Goal: Task Accomplishment & Management: Manage account settings

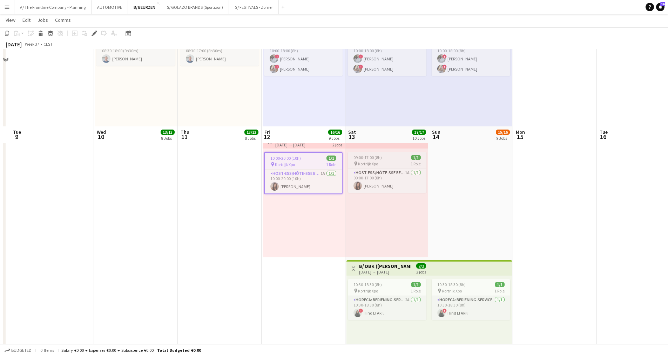
scroll to position [964, 0]
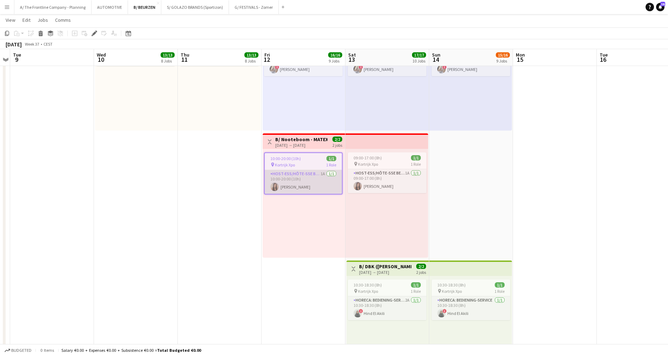
click at [294, 185] on app-card-role "Host-ess/Hôte-sse Beurs - Foire 1A 1/1 10:00-20:00 (10h) Mathilde Dukaeva" at bounding box center [303, 182] width 77 height 24
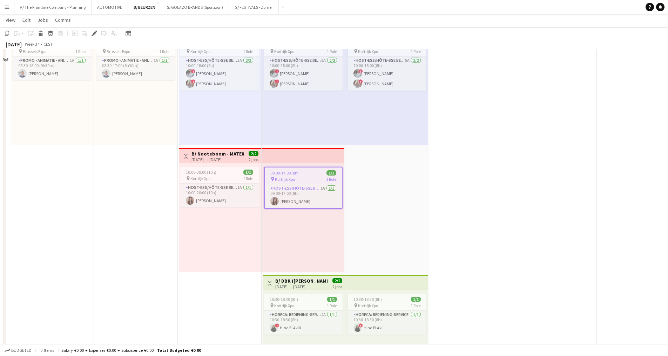
scroll to position [929, 0]
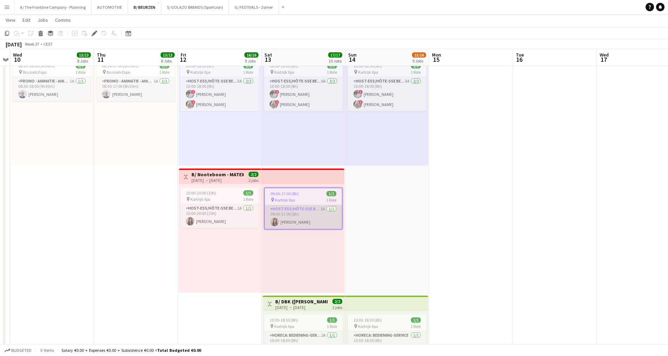
click at [296, 222] on app-card-role "Host-ess/Hôte-sse Beurs - Foire 1A 1/1 09:00-17:00 (8h) Mathilde Dukaeva" at bounding box center [303, 217] width 77 height 24
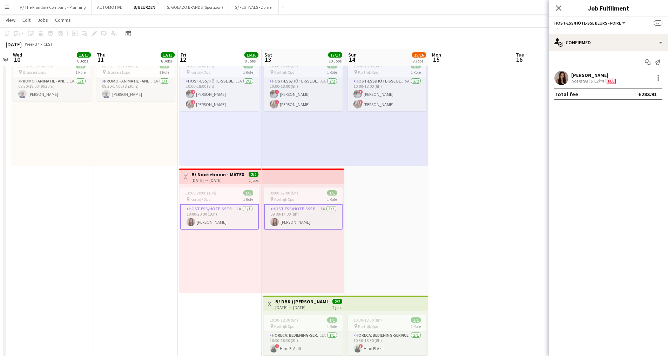
click at [605, 76] on div "Mathilde Dukaeva" at bounding box center [595, 75] width 46 height 6
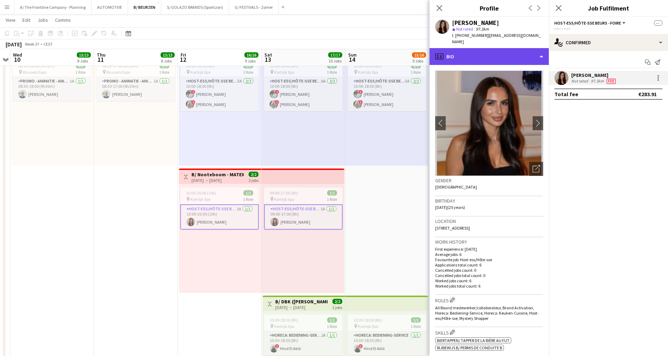
click at [485, 48] on div "profile Bio" at bounding box center [489, 56] width 119 height 17
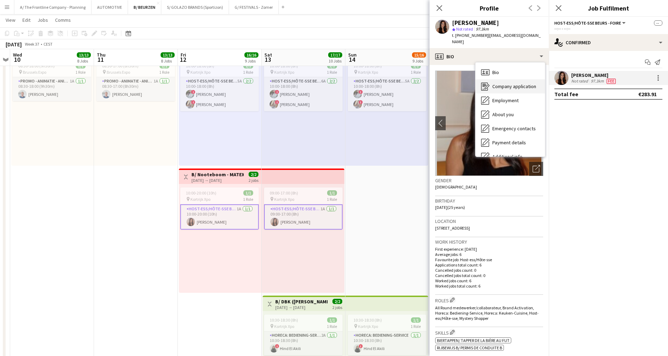
click at [491, 79] on div "Company application Company application" at bounding box center [510, 86] width 69 height 14
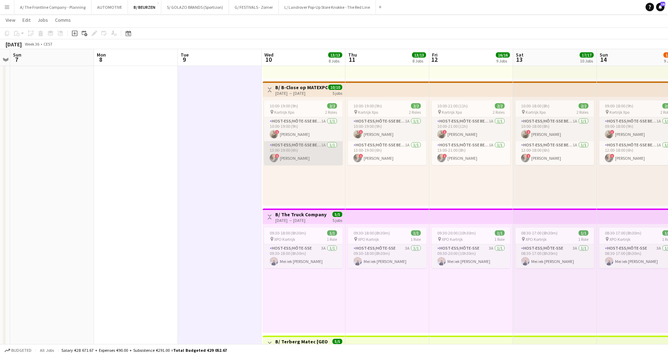
scroll to position [333, 0]
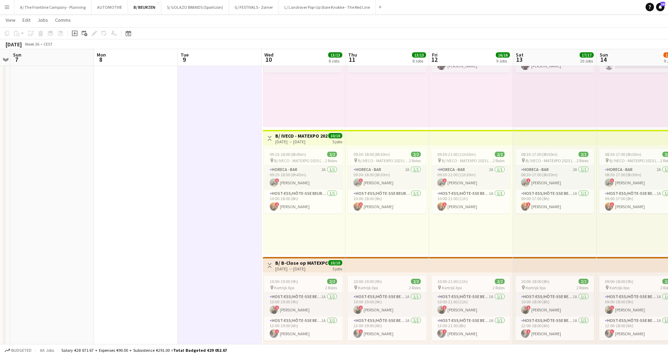
click at [319, 137] on h3 "B/ IVECO - MATEXPO 2025 (10-14/09)" at bounding box center [301, 136] width 52 height 6
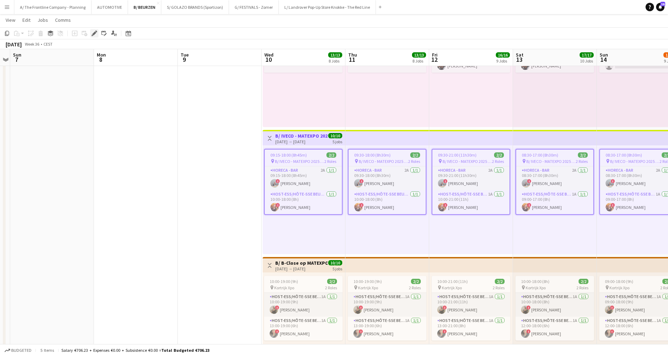
click at [93, 32] on icon "Edit" at bounding box center [95, 34] width 6 height 6
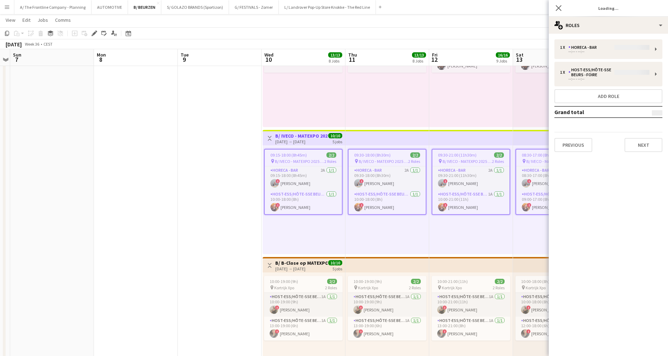
type input "**********"
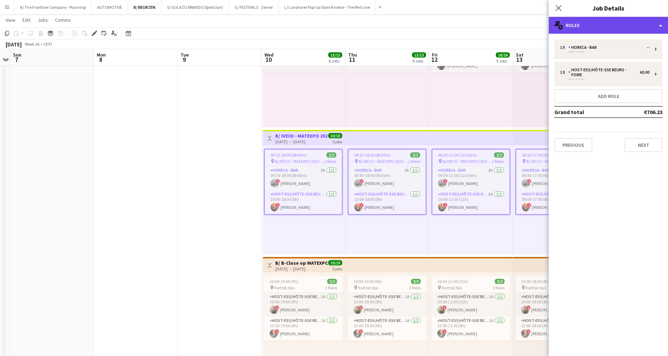
click at [614, 23] on div "multiple-users-add Roles" at bounding box center [608, 25] width 119 height 17
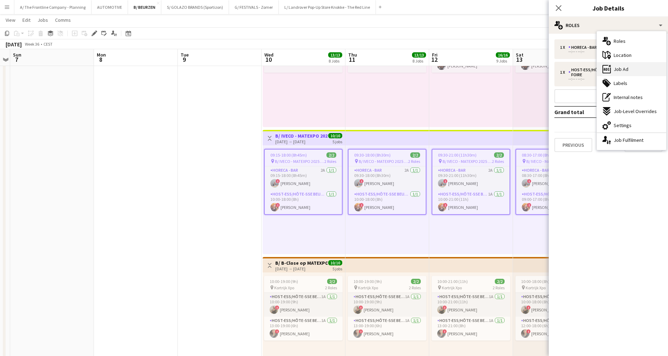
click at [626, 69] on span "Job Ad" at bounding box center [621, 69] width 15 height 6
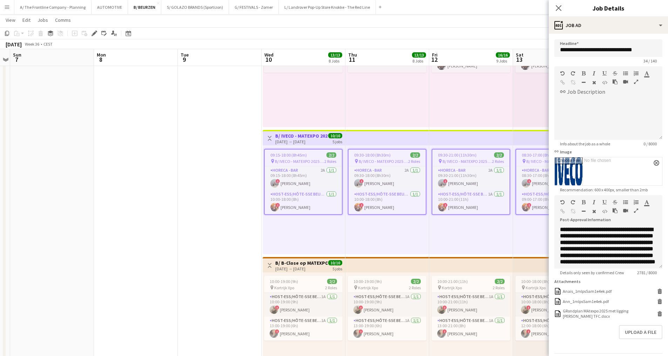
click at [636, 212] on icon "button" at bounding box center [636, 210] width 4 height 5
